Goal: Task Accomplishment & Management: Use online tool/utility

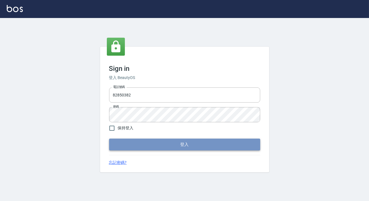
click at [163, 148] on button "登入" at bounding box center [184, 145] width 151 height 12
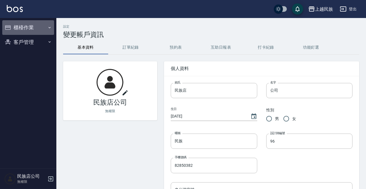
click at [28, 28] on button "櫃檯作業" at bounding box center [28, 27] width 52 height 15
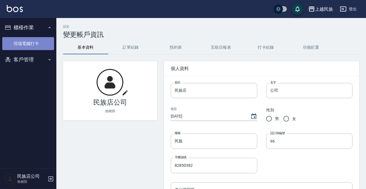
click at [16, 44] on link "現場電腦打卡" at bounding box center [28, 43] width 52 height 13
